Goal: Task Accomplishment & Management: Manage account settings

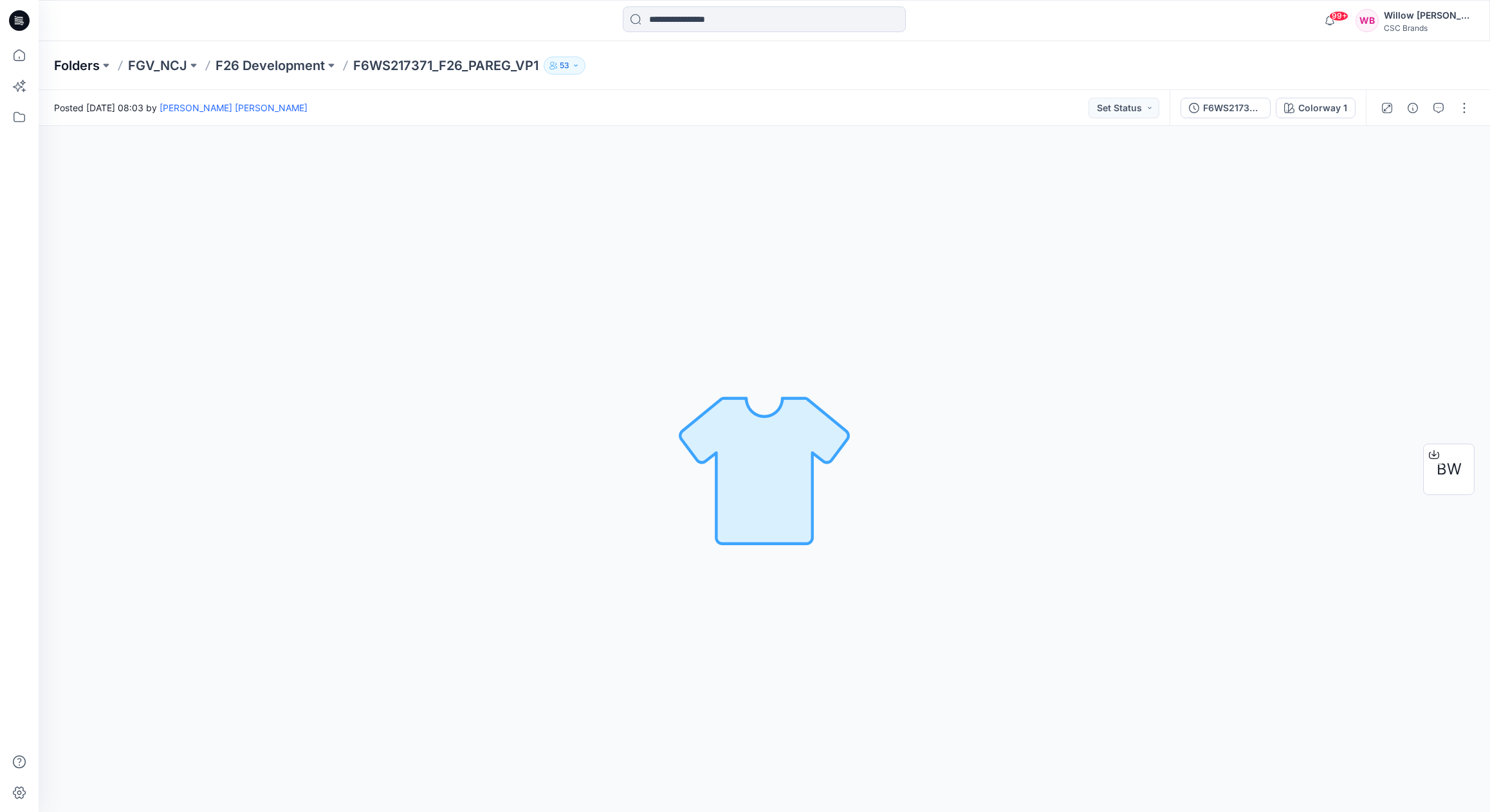
click at [72, 65] on p "Folders" at bounding box center [77, 66] width 46 height 18
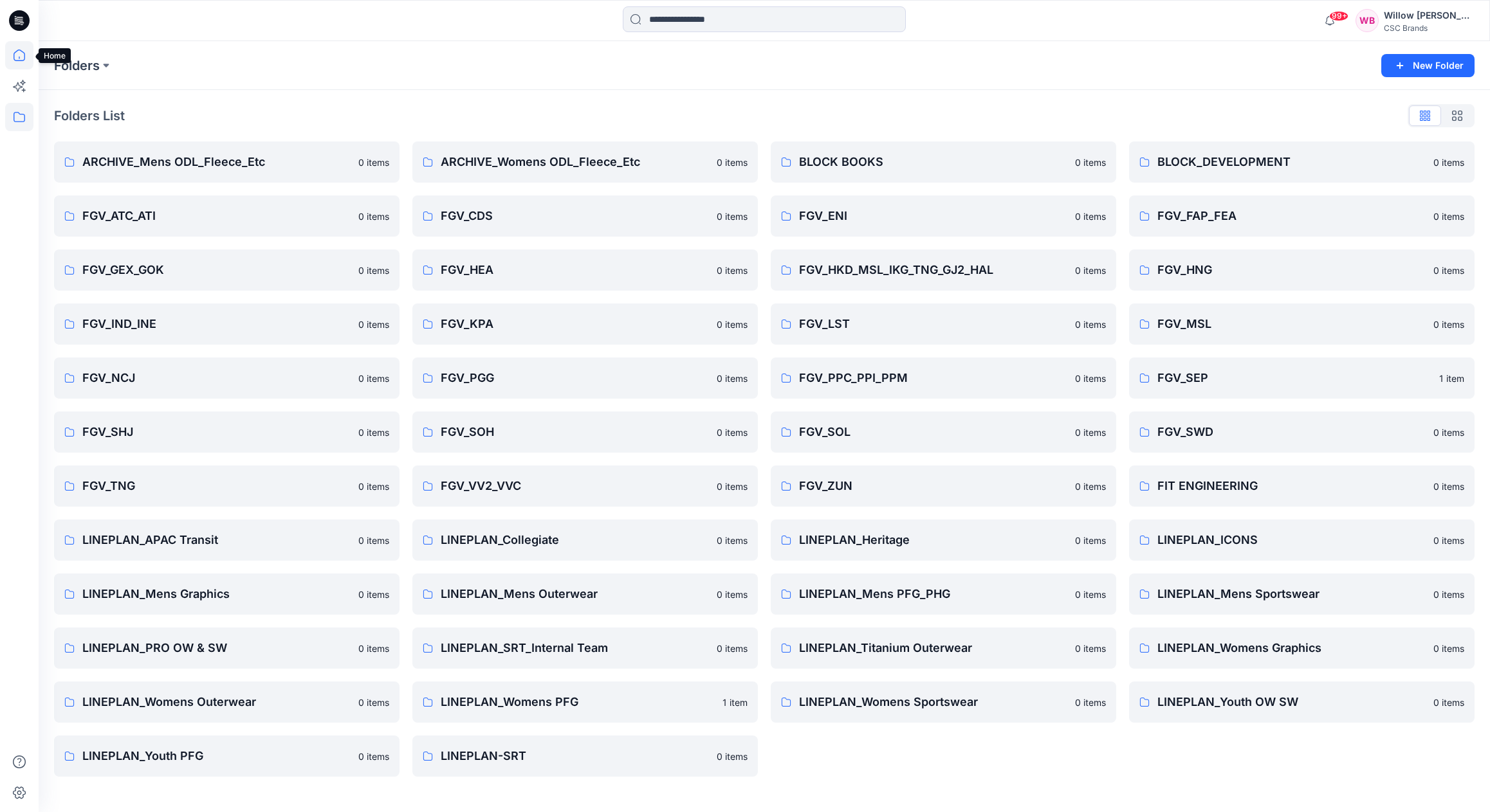
click at [18, 57] on icon at bounding box center [19, 56] width 28 height 28
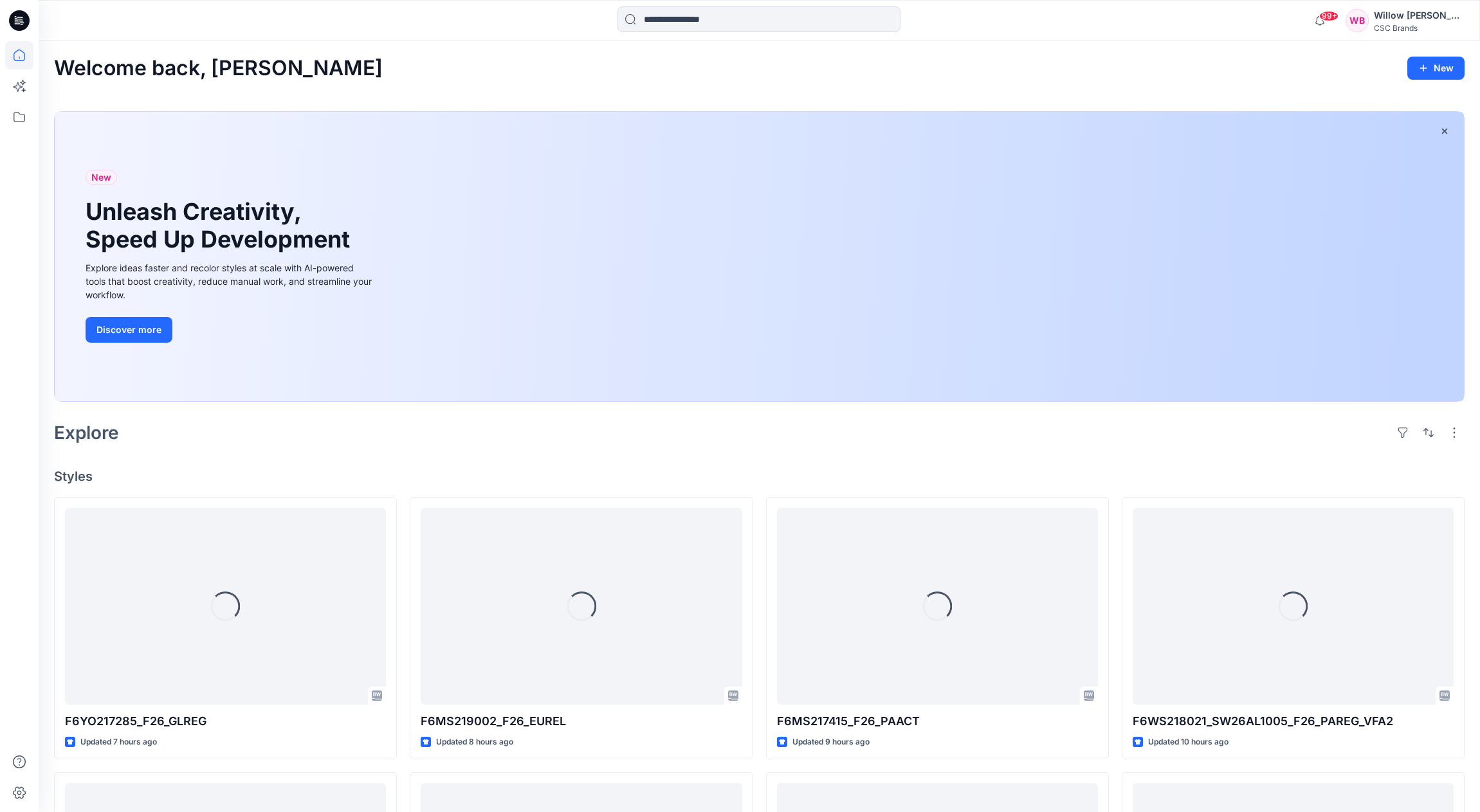
click at [18, 23] on icon at bounding box center [19, 21] width 21 height 41
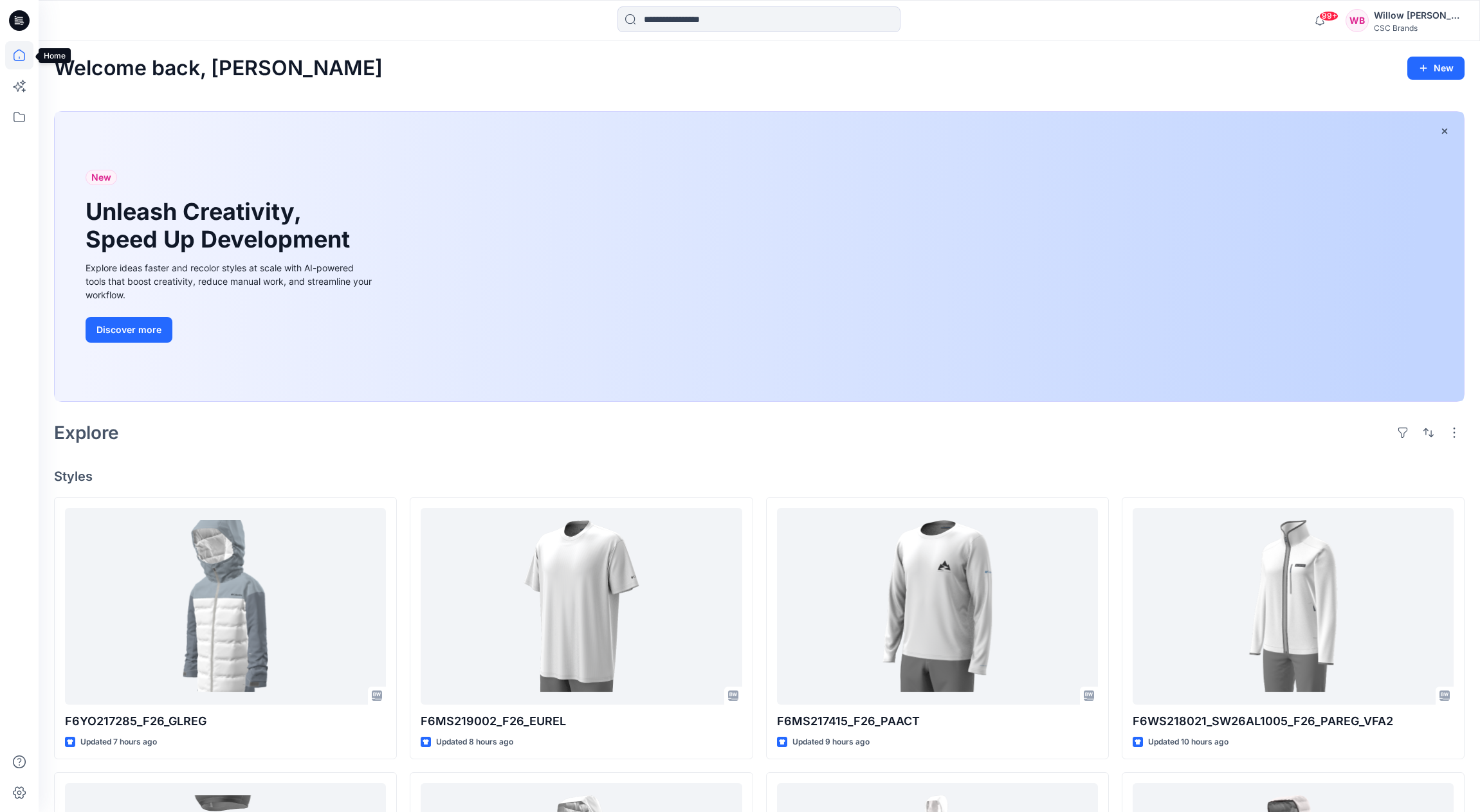
click at [21, 57] on icon at bounding box center [19, 56] width 28 height 28
drag, startPoint x: 17, startPoint y: 56, endPoint x: 21, endPoint y: 92, distance: 36.2
click at [17, 56] on icon at bounding box center [19, 56] width 28 height 28
click at [11, 114] on icon at bounding box center [19, 117] width 28 height 28
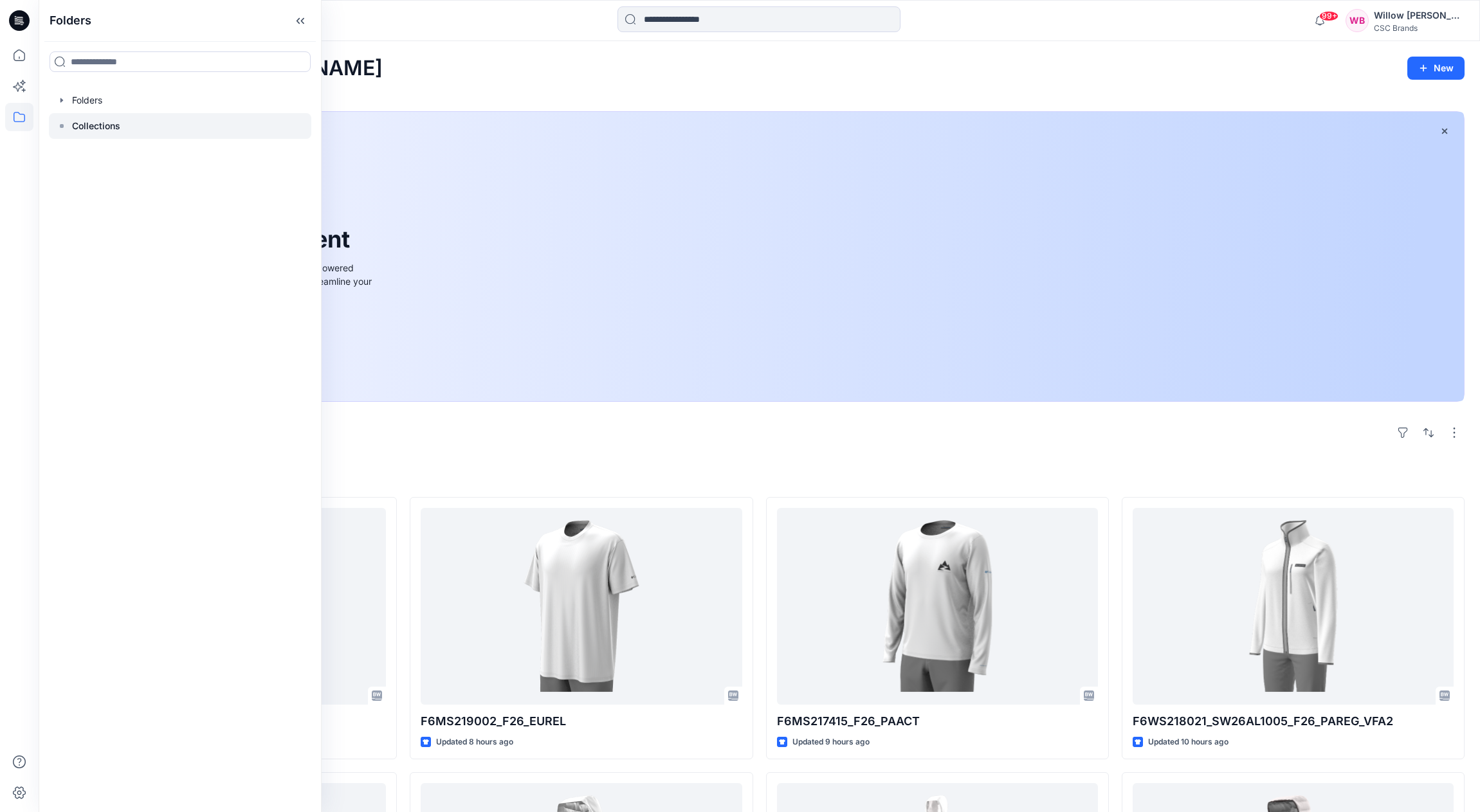
click at [81, 129] on p "Collections" at bounding box center [96, 126] width 48 height 16
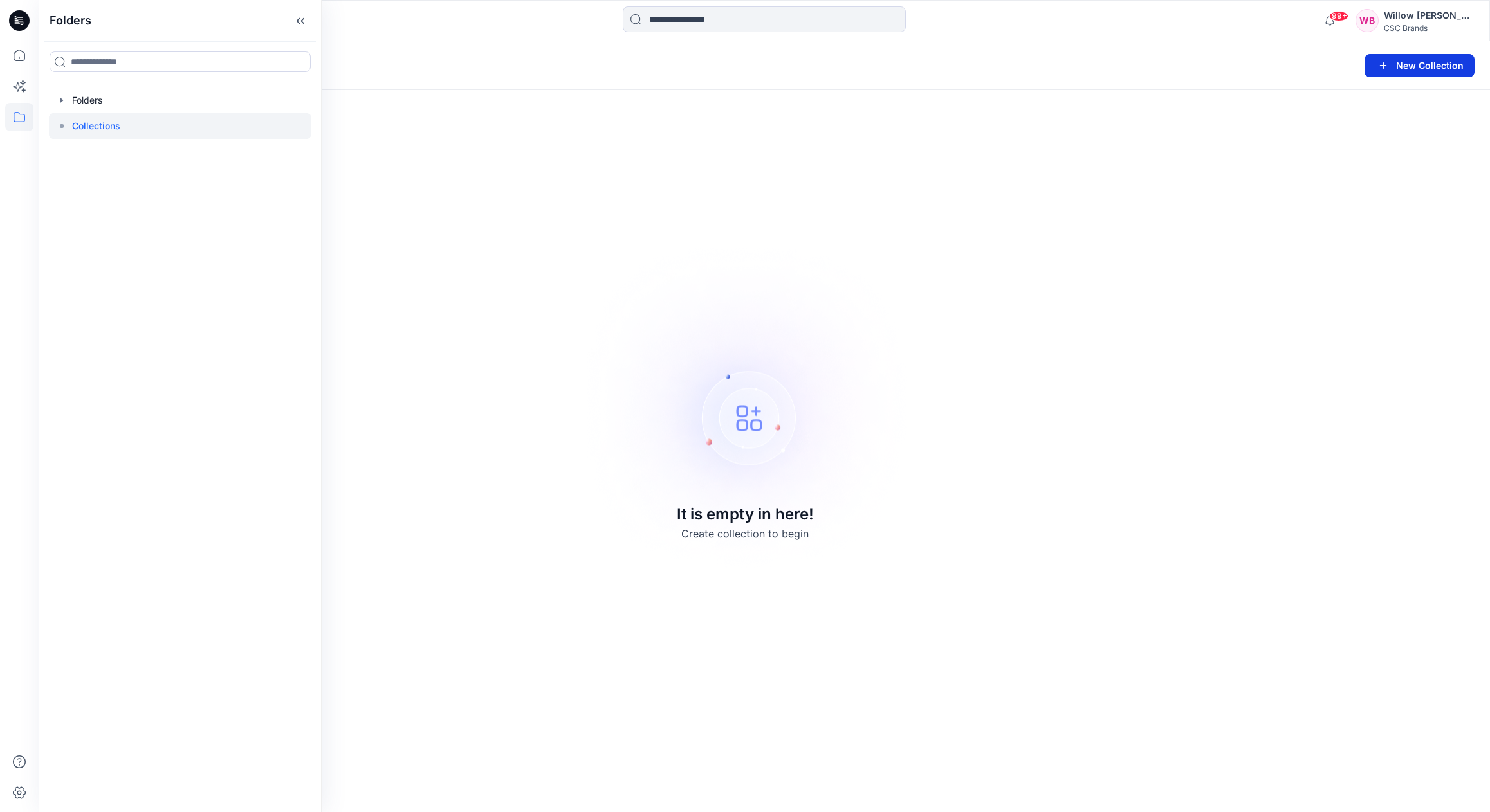
click at [1404, 65] on button "New Collection" at bounding box center [1420, 66] width 110 height 23
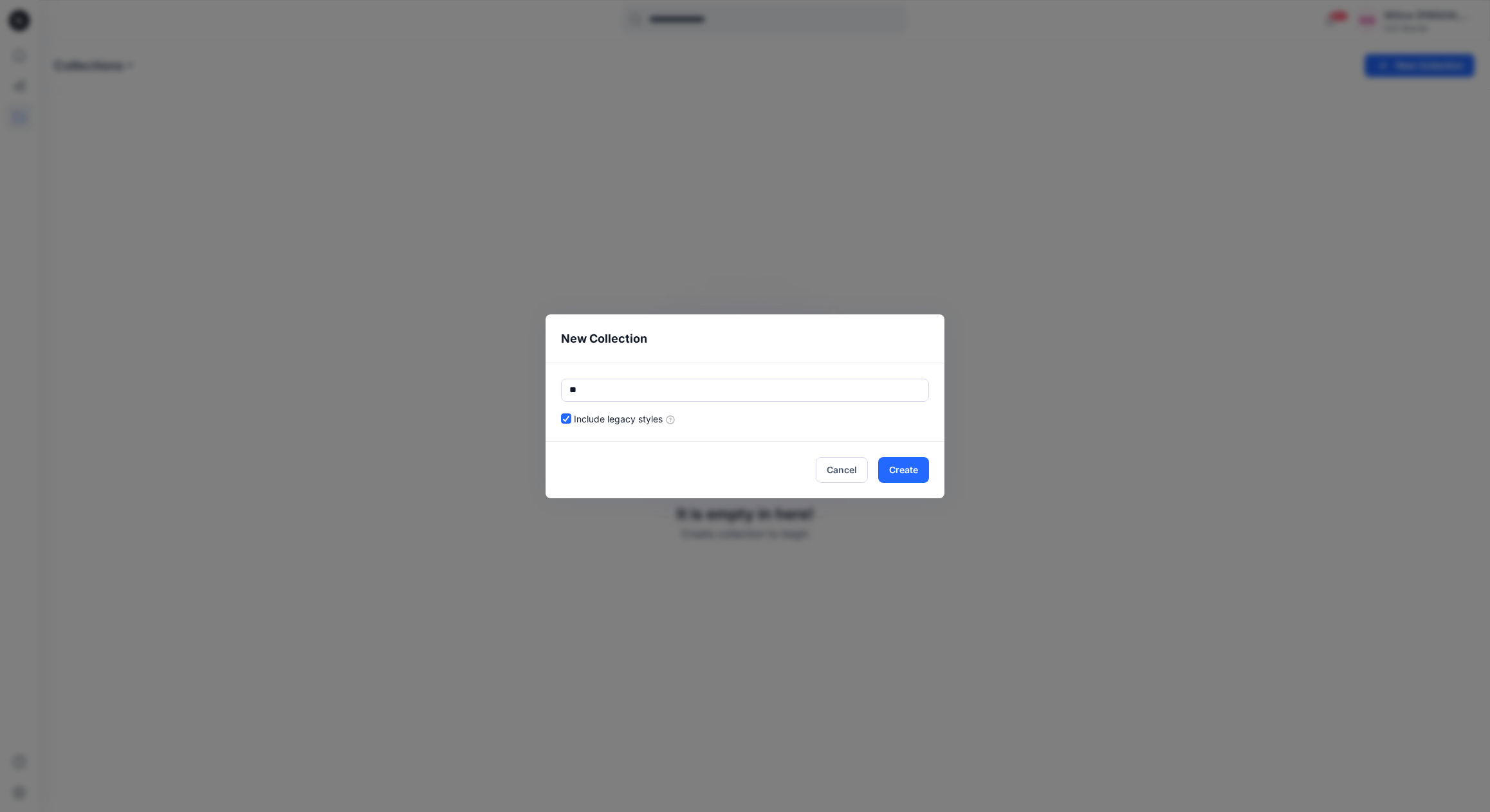
type input "*"
type input "**********"
click at [611, 433] on div "**********" at bounding box center [744, 402] width 399 height 79
click at [899, 472] on button "Create" at bounding box center [903, 470] width 51 height 26
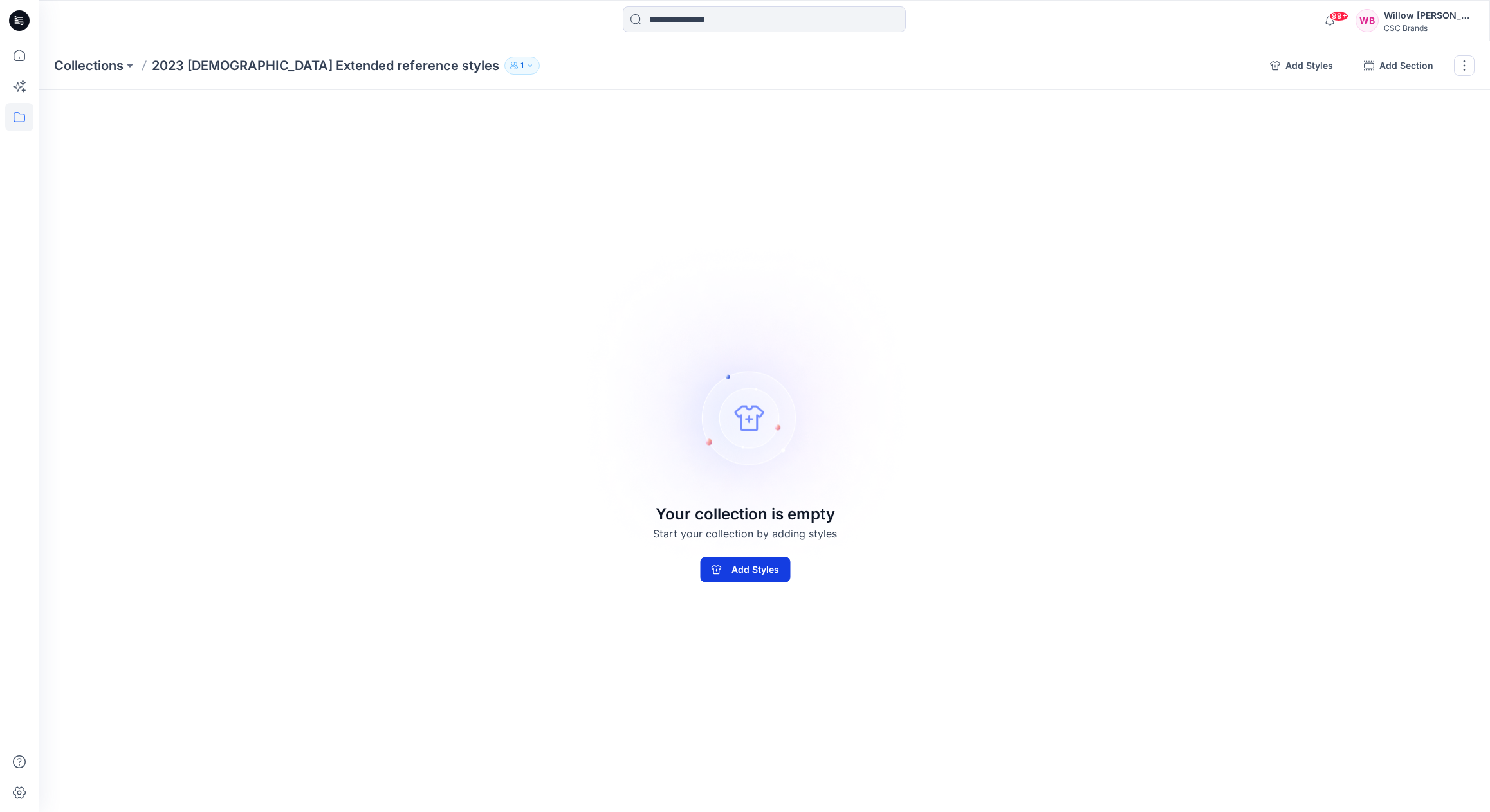
click at [735, 567] on button "Add Styles" at bounding box center [744, 570] width 90 height 26
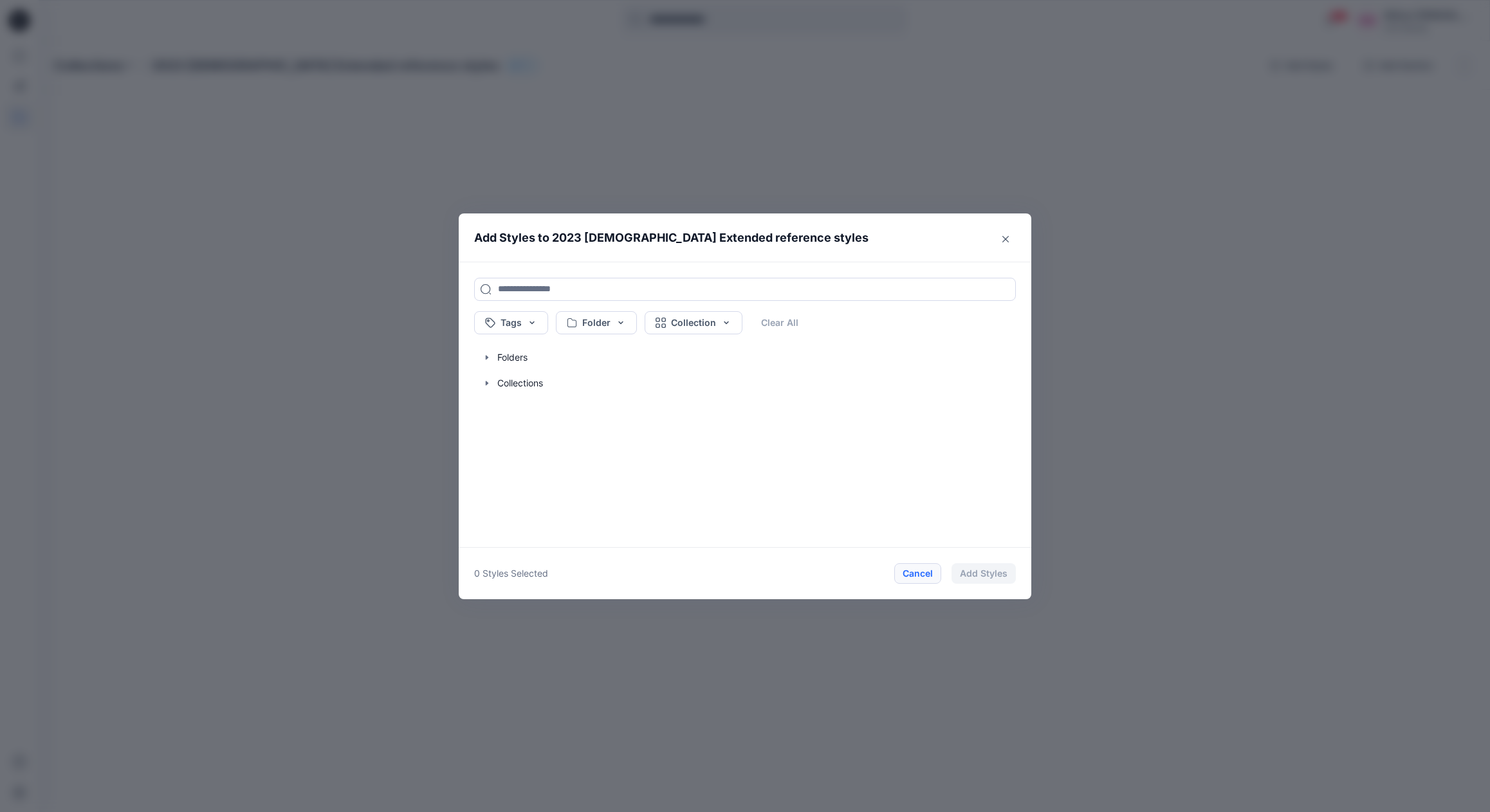
click at [914, 574] on button "Cancel" at bounding box center [918, 574] width 47 height 21
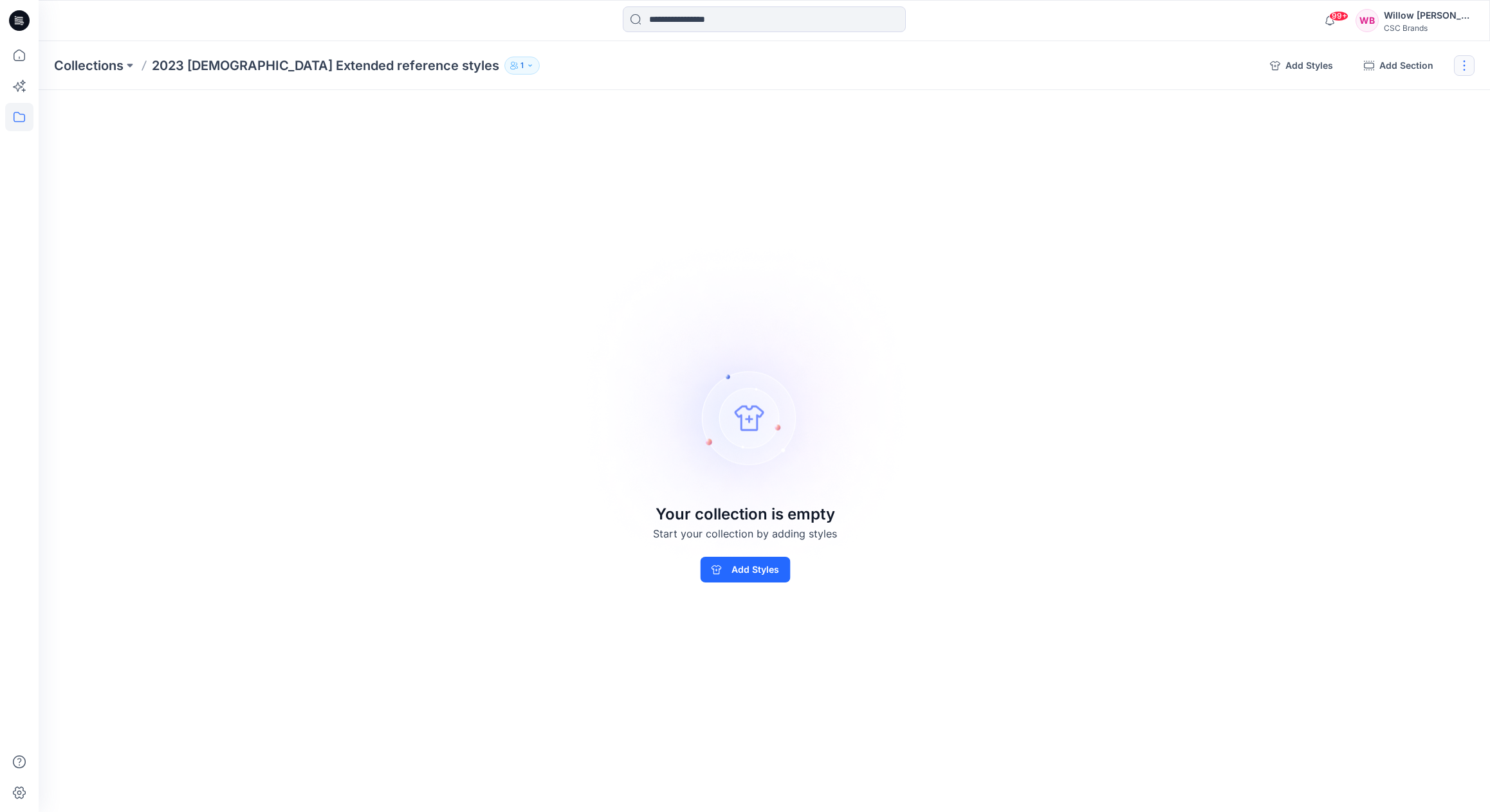
click at [1462, 64] on button "button" at bounding box center [1464, 66] width 21 height 21
click at [1153, 127] on div "Collections 2023 [DEMOGRAPHIC_DATA] Extended reference styles 1 Add Styles Add …" at bounding box center [764, 427] width 1451 height 771
click at [1465, 67] on button "button" at bounding box center [1464, 66] width 21 height 21
click at [526, 66] on icon "button" at bounding box center [530, 66] width 8 height 8
click at [572, 106] on icon "Manage users" at bounding box center [572, 105] width 10 height 10
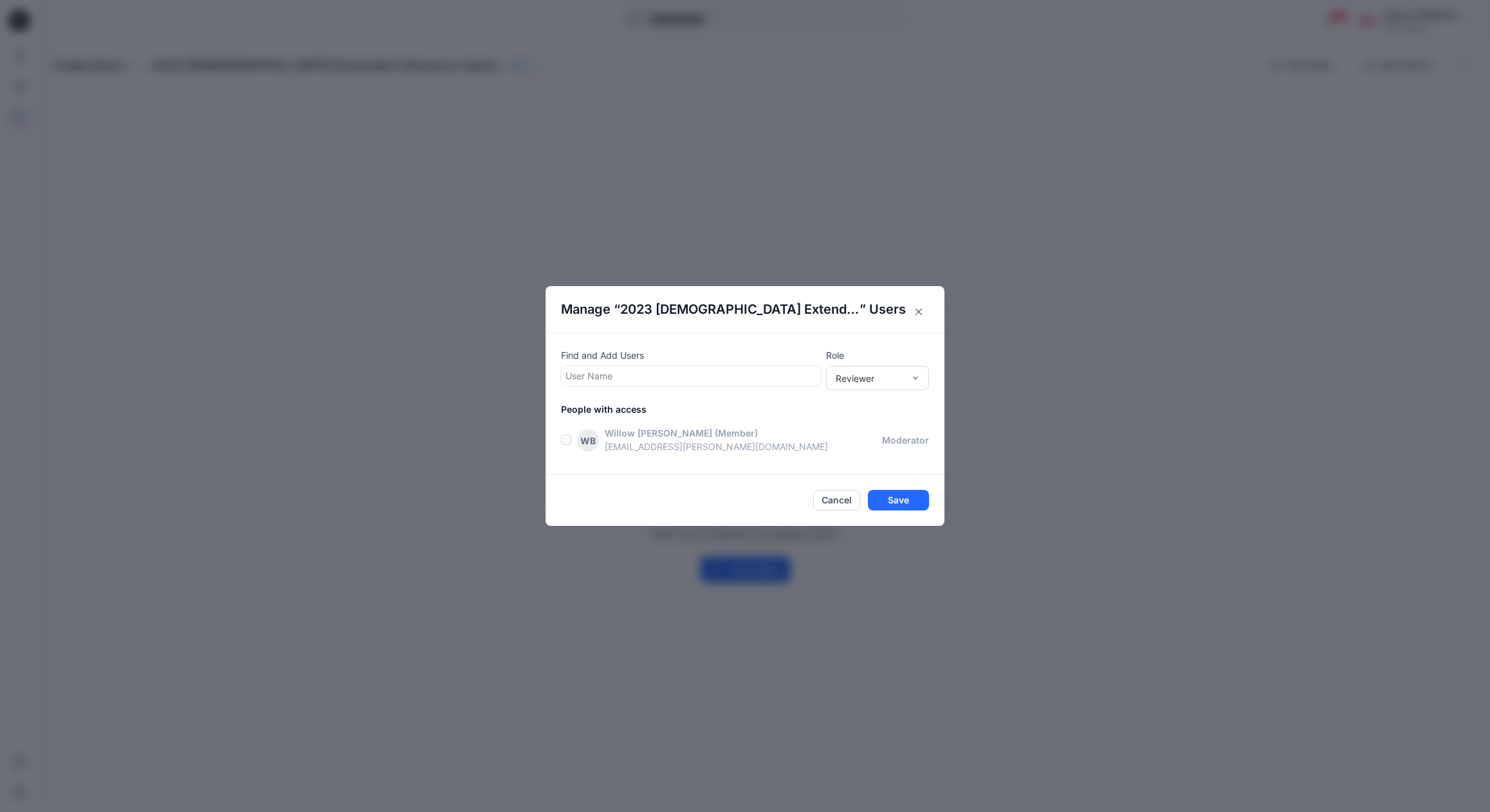
click at [595, 375] on div "User Name" at bounding box center [691, 375] width 251 height 14
type input "********"
click at [666, 405] on div "AH [PERSON_NAME]" at bounding box center [691, 408] width 244 height 18
type input "****"
drag, startPoint x: 658, startPoint y: 411, endPoint x: 669, endPoint y: 410, distance: 11.0
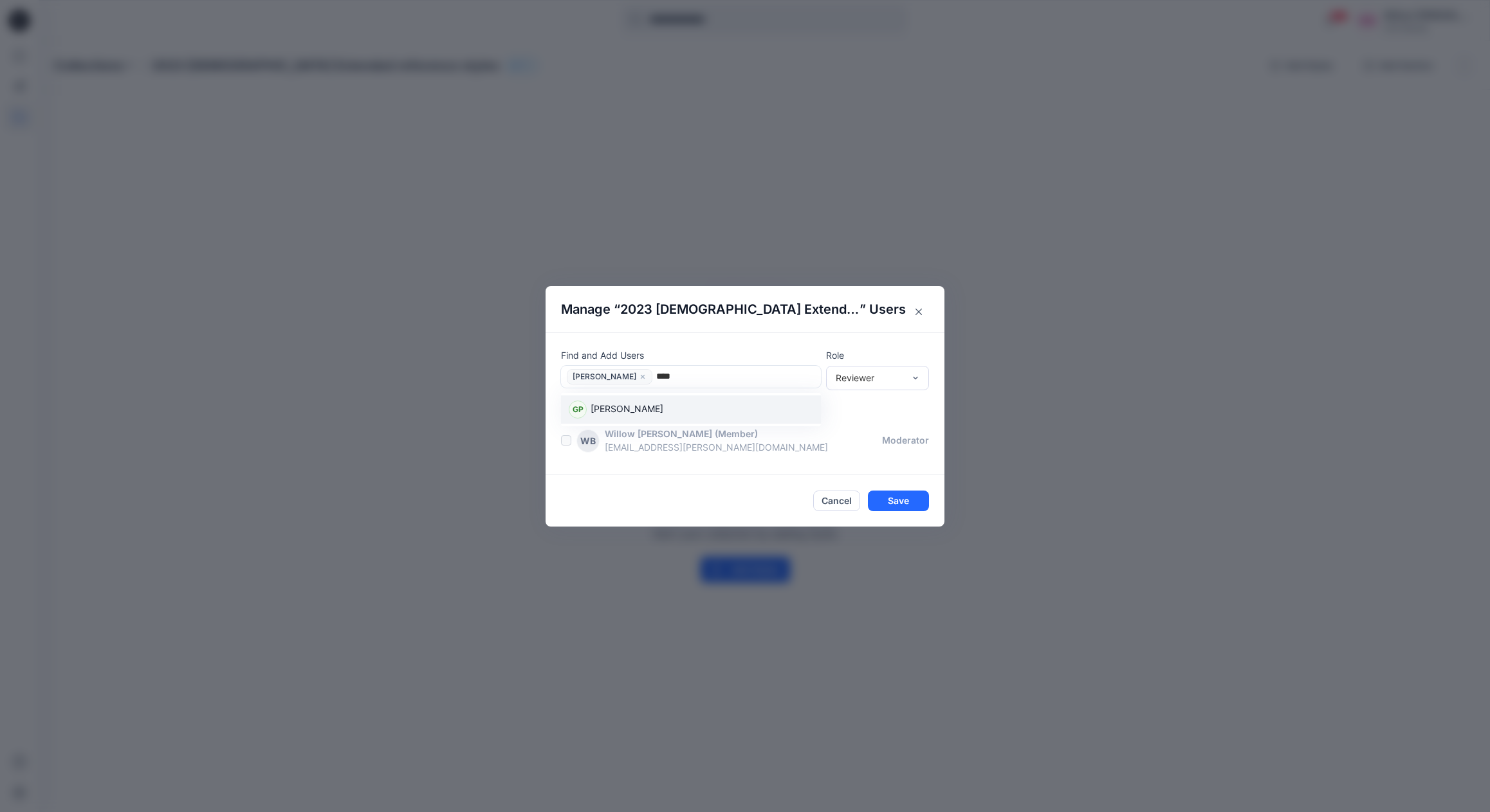
click at [660, 411] on div "GP [PERSON_NAME]" at bounding box center [691, 410] width 244 height 18
type input "*****"
click at [656, 413] on div "NO [PERSON_NAME]" at bounding box center [691, 410] width 244 height 18
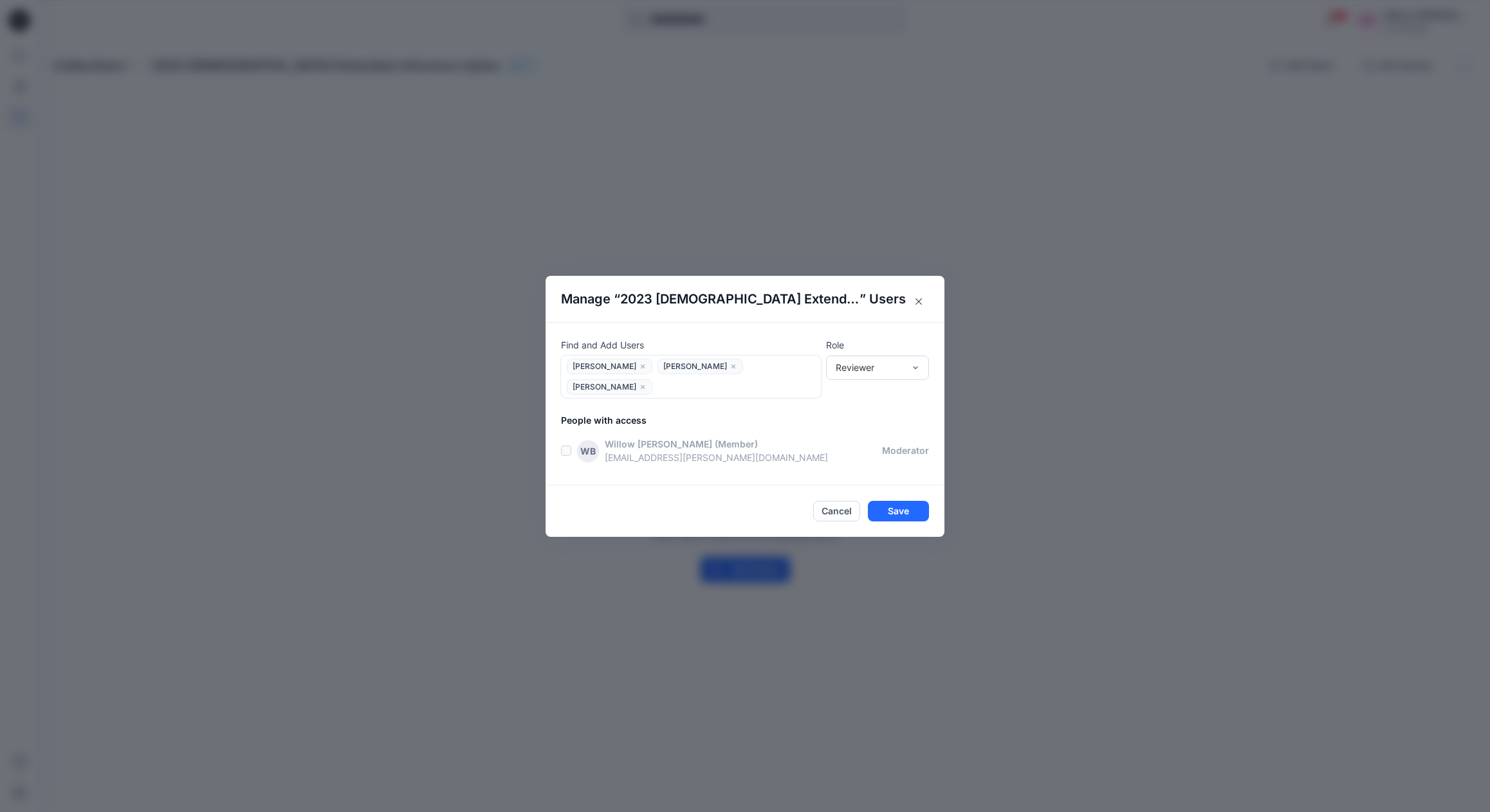
drag, startPoint x: 656, startPoint y: 413, endPoint x: 695, endPoint y: 416, distance: 39.1
click at [656, 413] on p "People with access" at bounding box center [752, 420] width 383 height 14
click at [656, 385] on div at bounding box center [736, 386] width 160 height 16
type input "*****"
click at [635, 417] on p "[PERSON_NAME]" at bounding box center [627, 421] width 72 height 17
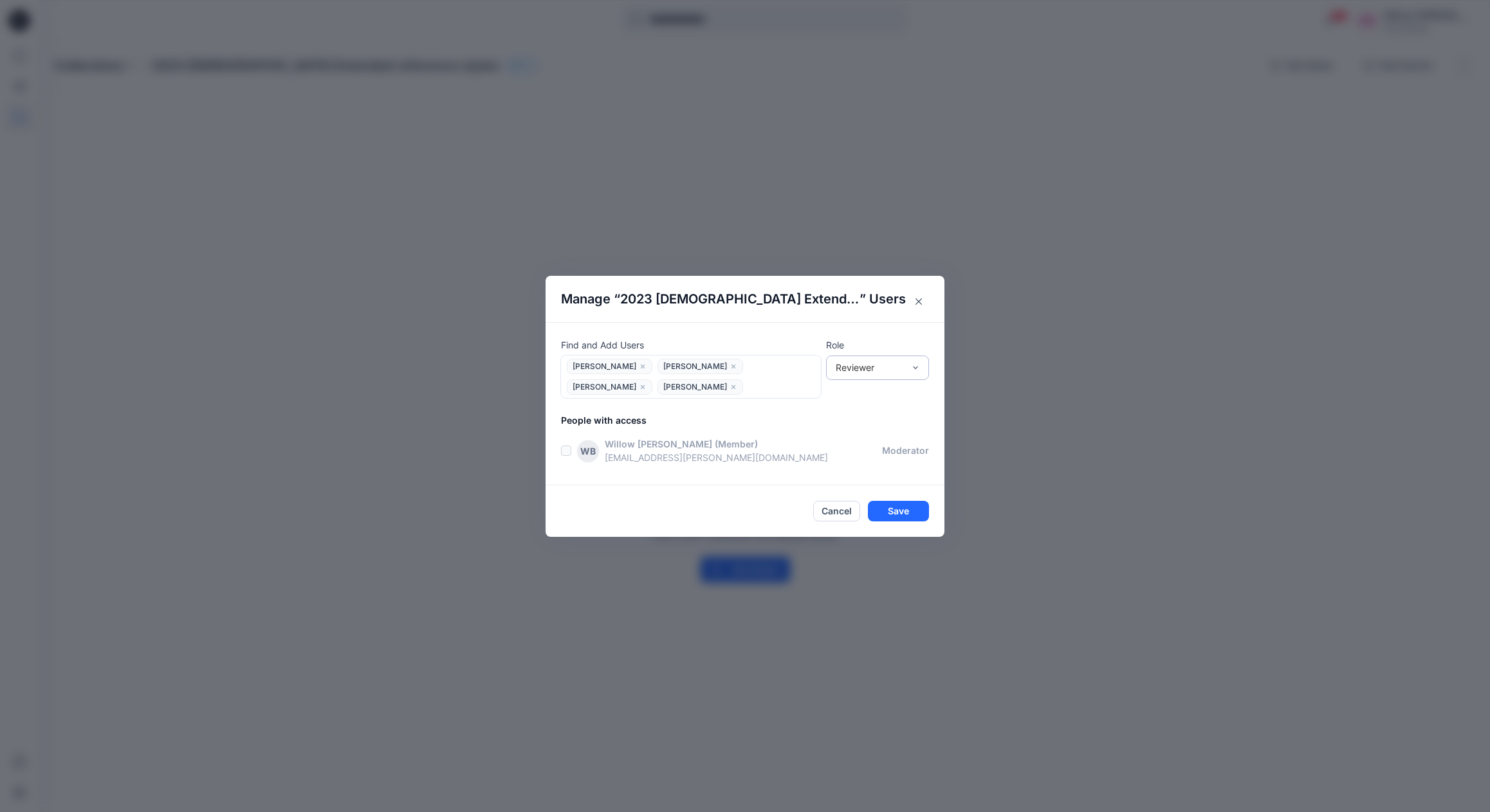
click at [893, 366] on div "Reviewer" at bounding box center [870, 368] width 68 height 14
click at [872, 412] on div "Contributor" at bounding box center [877, 415] width 98 height 23
click at [906, 508] on button "Save" at bounding box center [898, 512] width 61 height 21
